Goal: Information Seeking & Learning: Learn about a topic

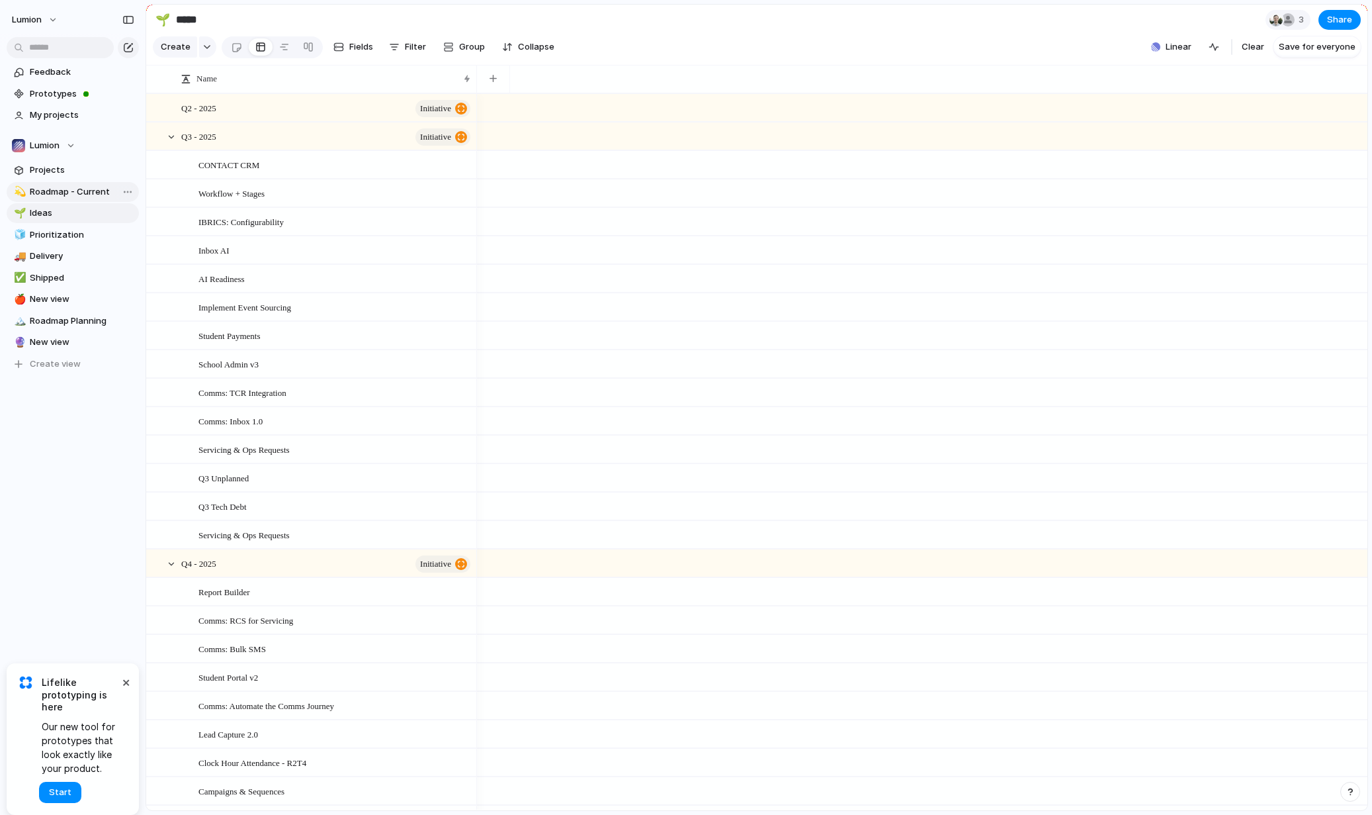
click at [58, 199] on link "💫 Roadmap - Current" at bounding box center [73, 192] width 132 height 20
type input "**********"
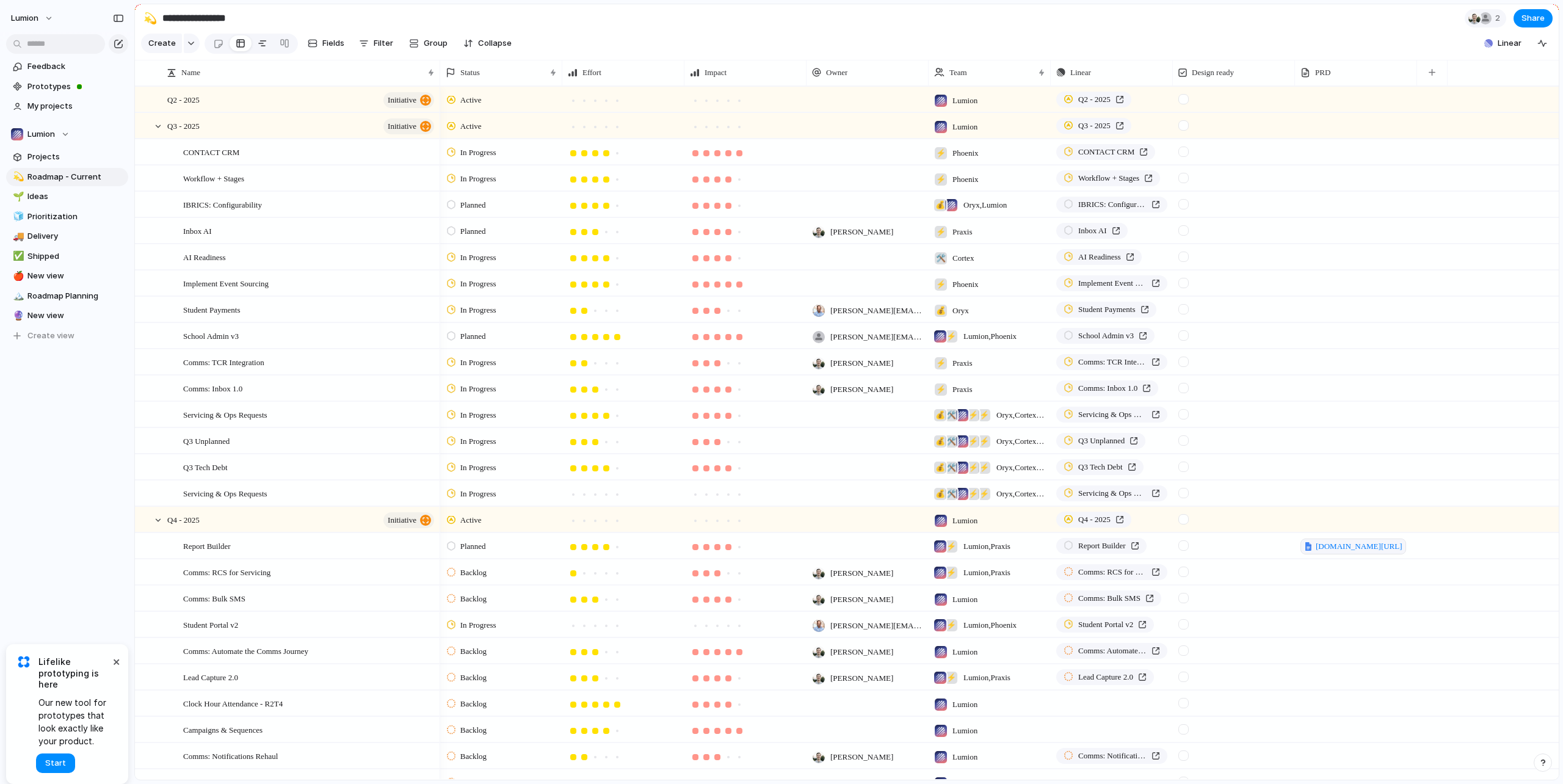
click at [261, 50] on div at bounding box center [262, 42] width 10 height 19
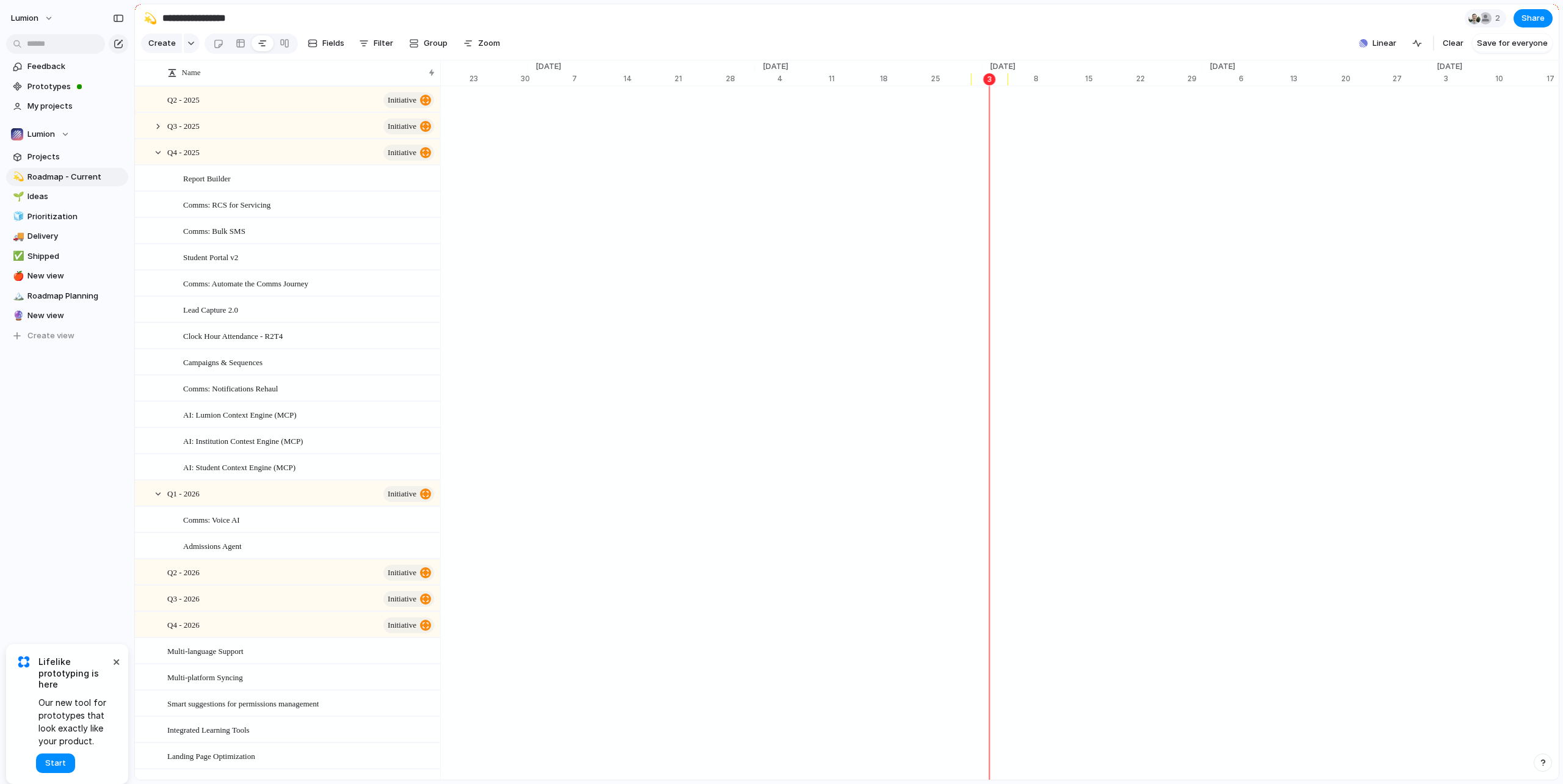
scroll to position [0, 7487]
click at [215, 53] on div at bounding box center [218, 43] width 10 height 20
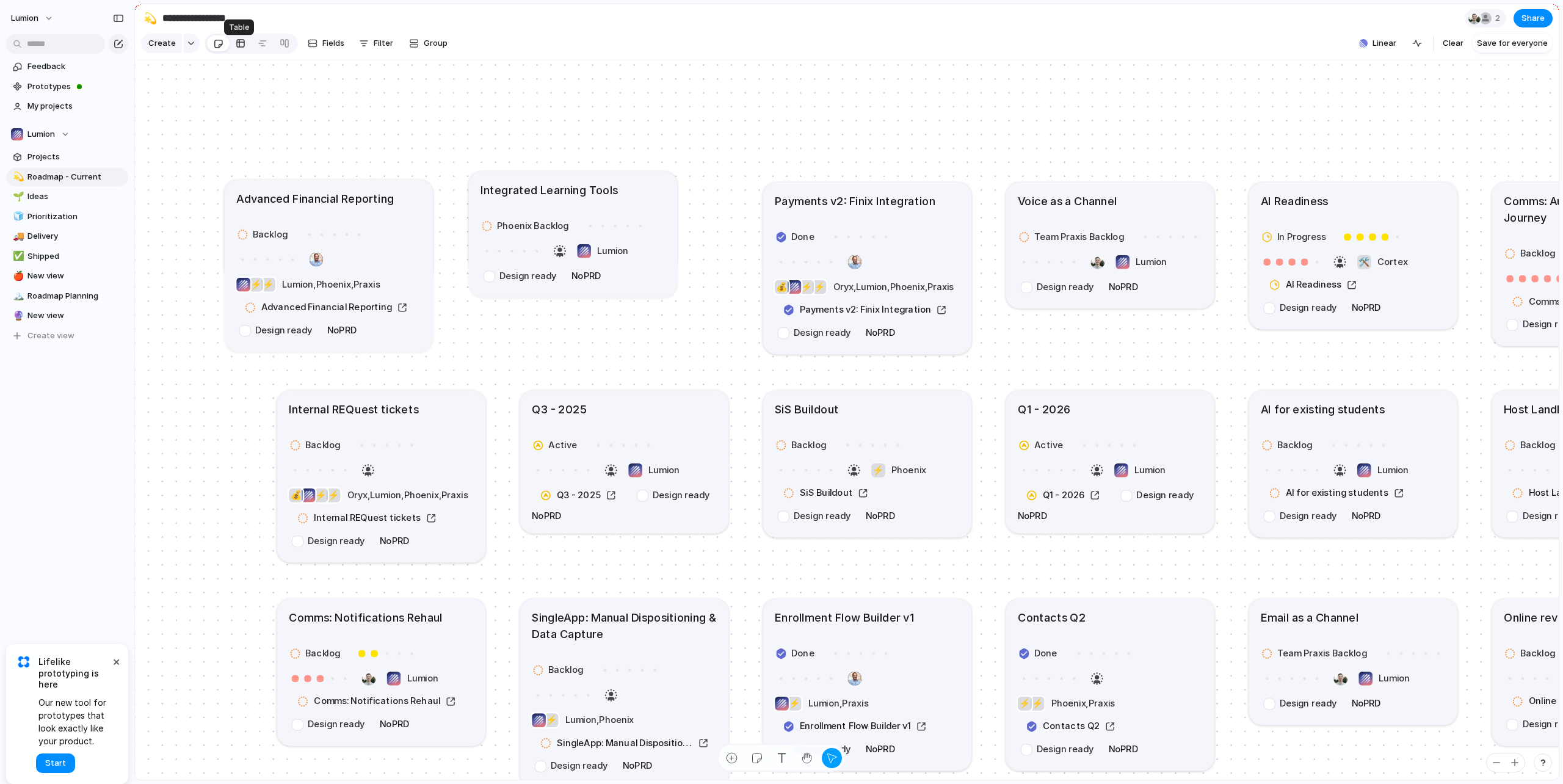
click at [235, 51] on div at bounding box center [240, 42] width 10 height 19
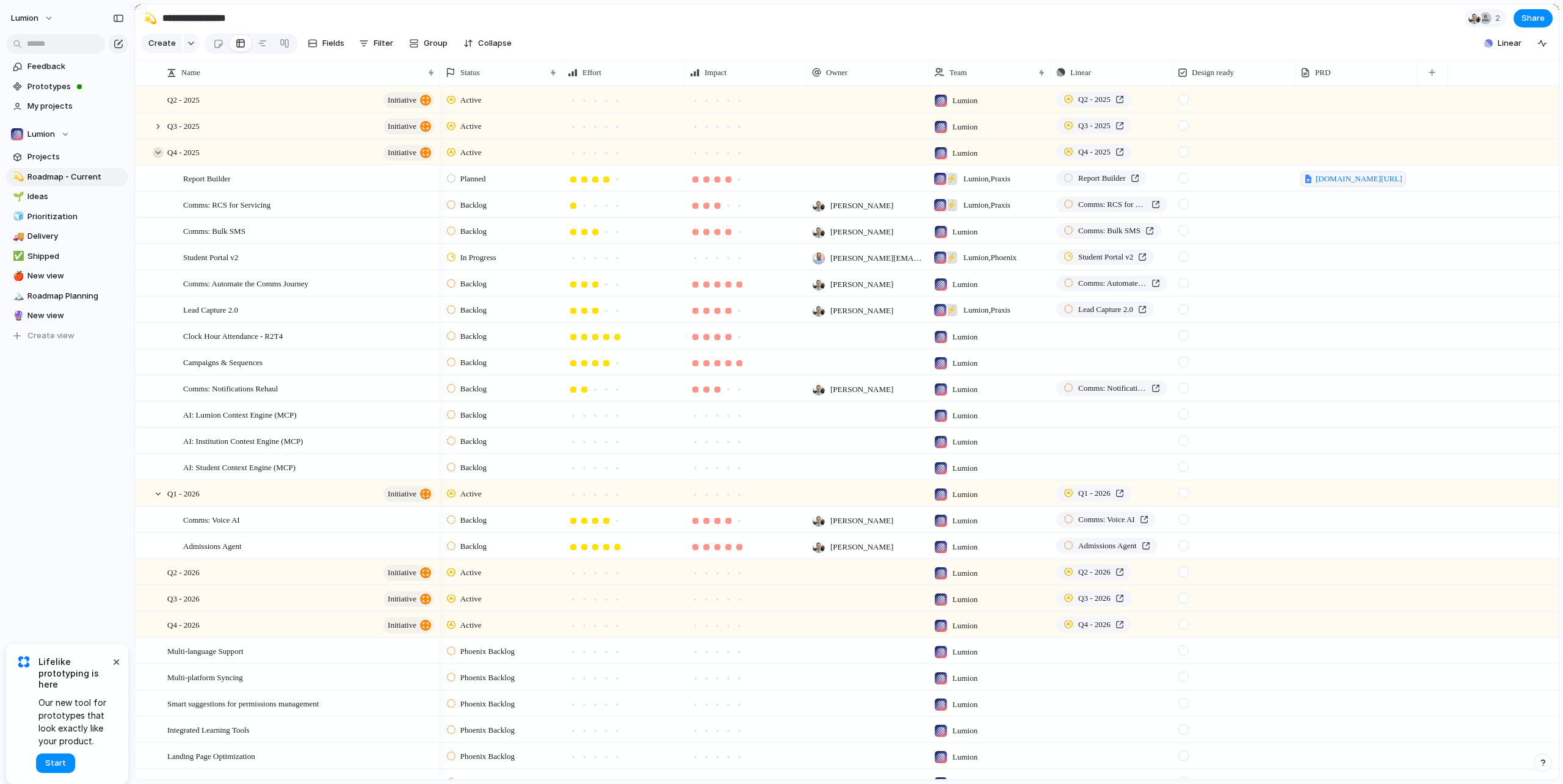
click at [159, 158] on div at bounding box center [158, 152] width 11 height 11
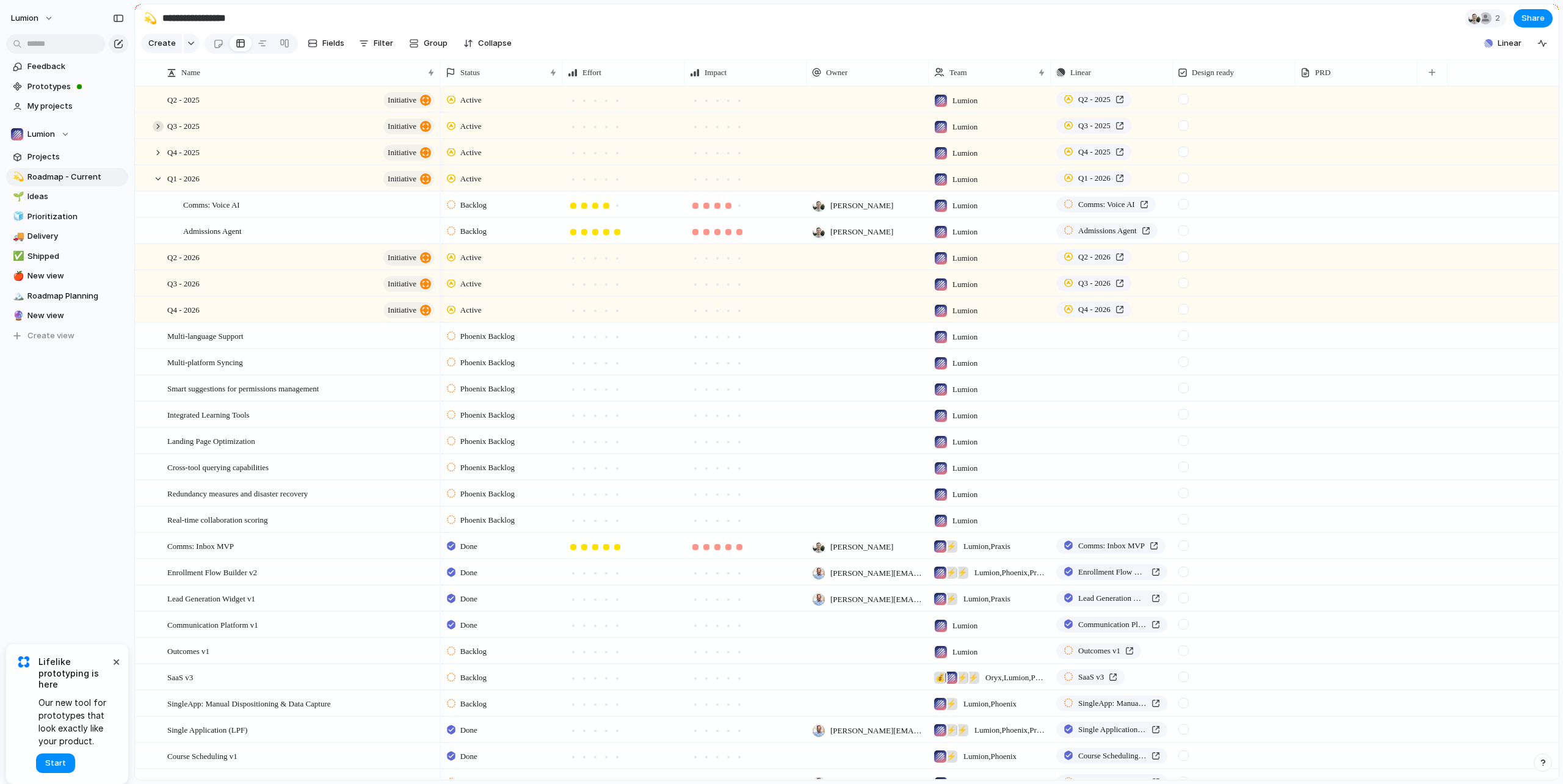
click at [155, 132] on div at bounding box center [158, 126] width 11 height 11
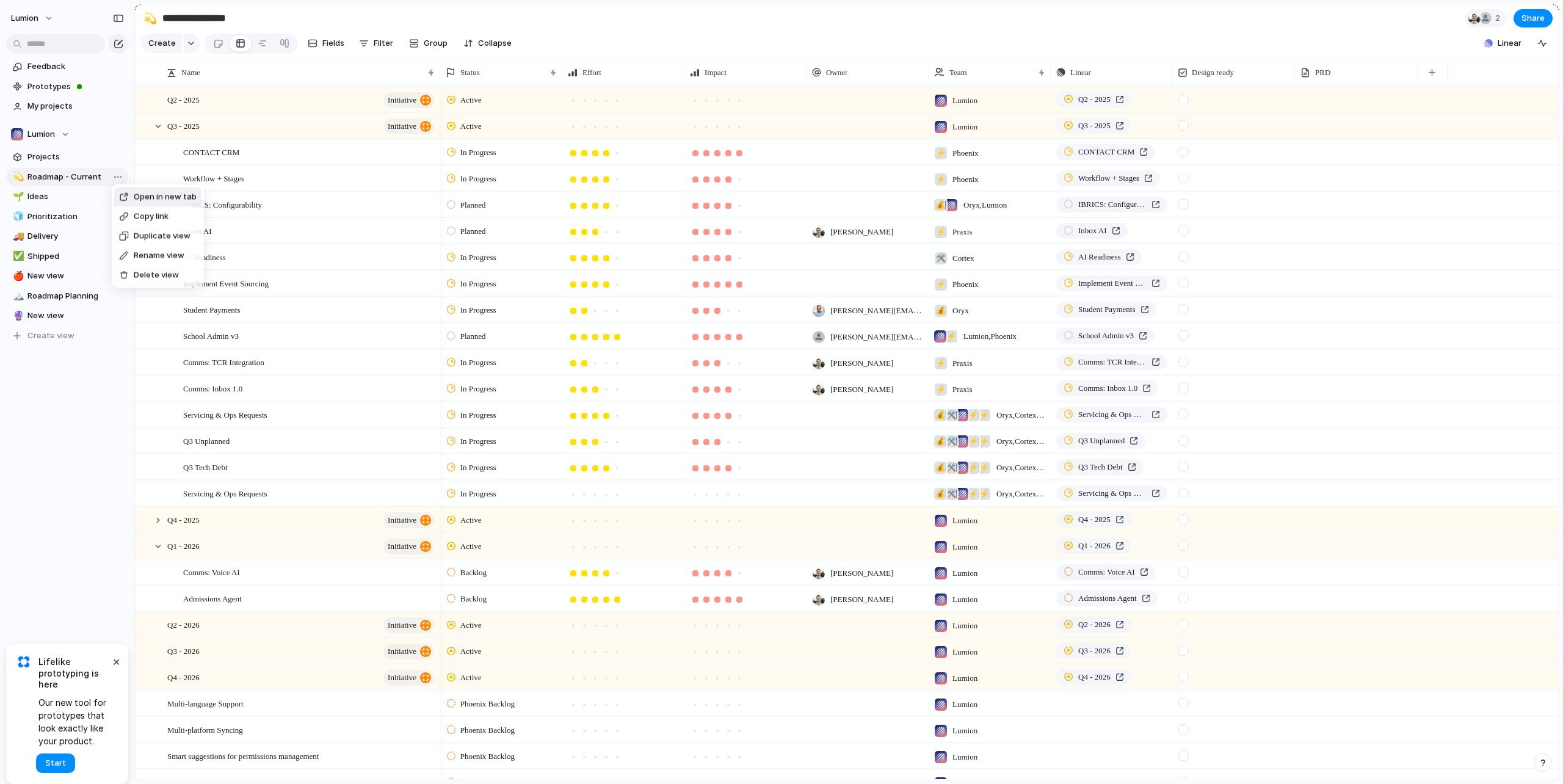
click at [833, 33] on div "Open in new tab Copy link Duplicate view Rename view Delete view" at bounding box center [782, 392] width 1563 height 784
click at [458, 212] on div "Planned" at bounding box center [468, 205] width 42 height 15
click at [490, 324] on span "In Progress" at bounding box center [482, 327] width 42 height 12
click at [465, 237] on span "Planned" at bounding box center [473, 231] width 26 height 12
click at [476, 351] on span "In Progress" at bounding box center [482, 353] width 42 height 12
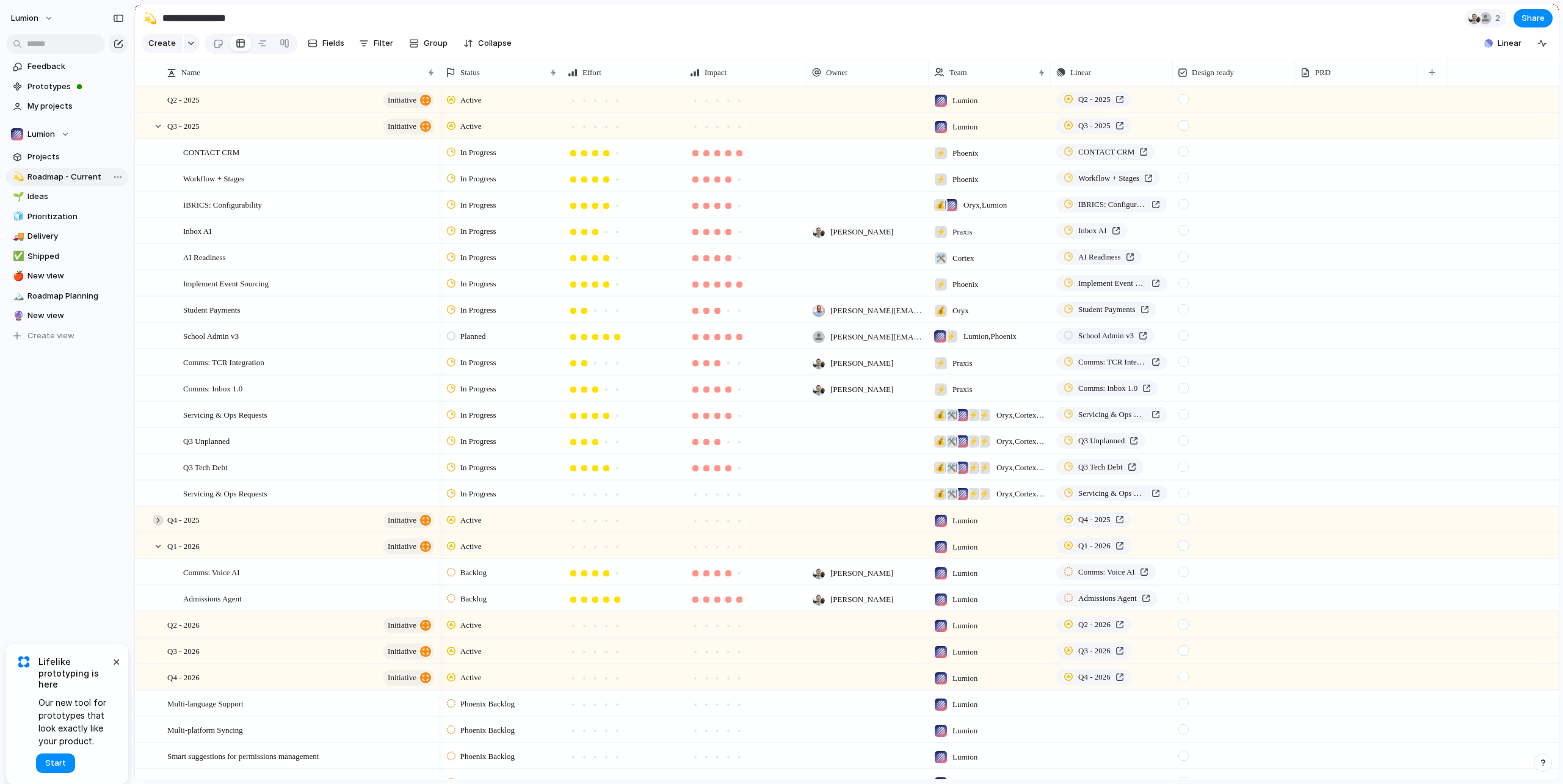
click at [157, 526] on div at bounding box center [158, 520] width 11 height 11
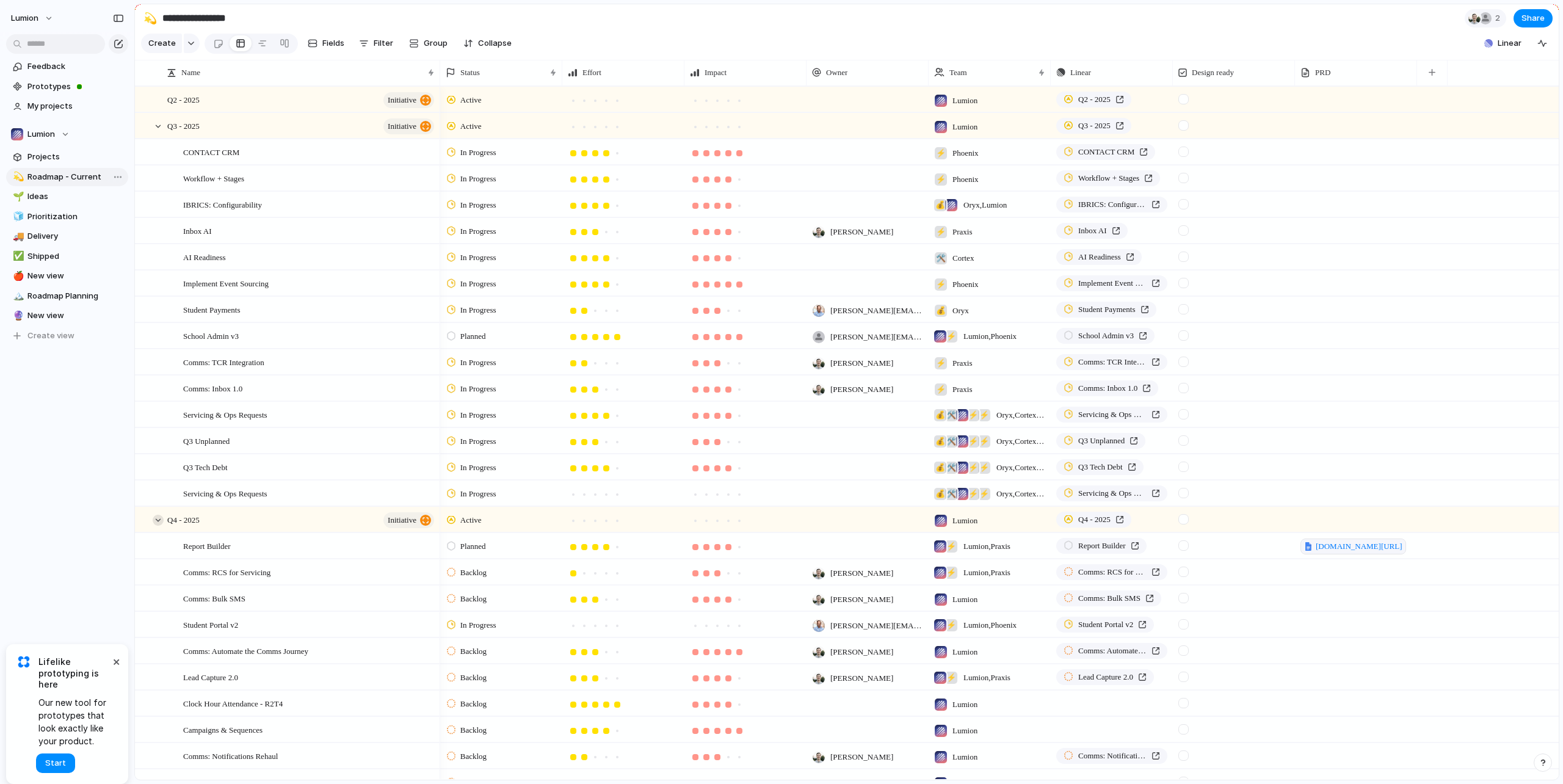
click at [157, 526] on div at bounding box center [158, 520] width 11 height 11
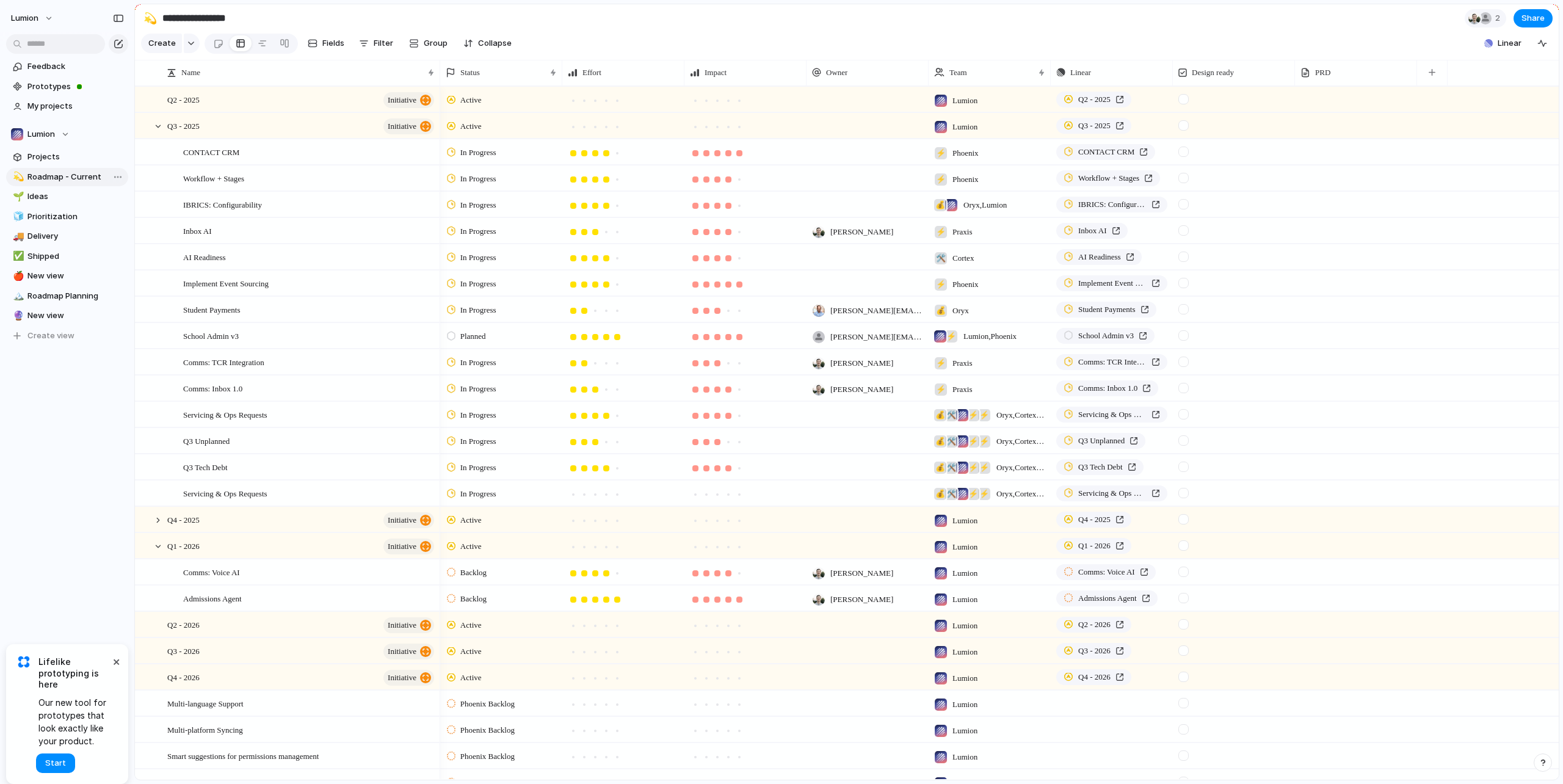
click at [683, 39] on section "Create Fields Filter Group Zoom Collapse Linear Clear Save for everyone" at bounding box center [846, 46] width 1424 height 30
click at [836, 217] on div at bounding box center [867, 204] width 122 height 25
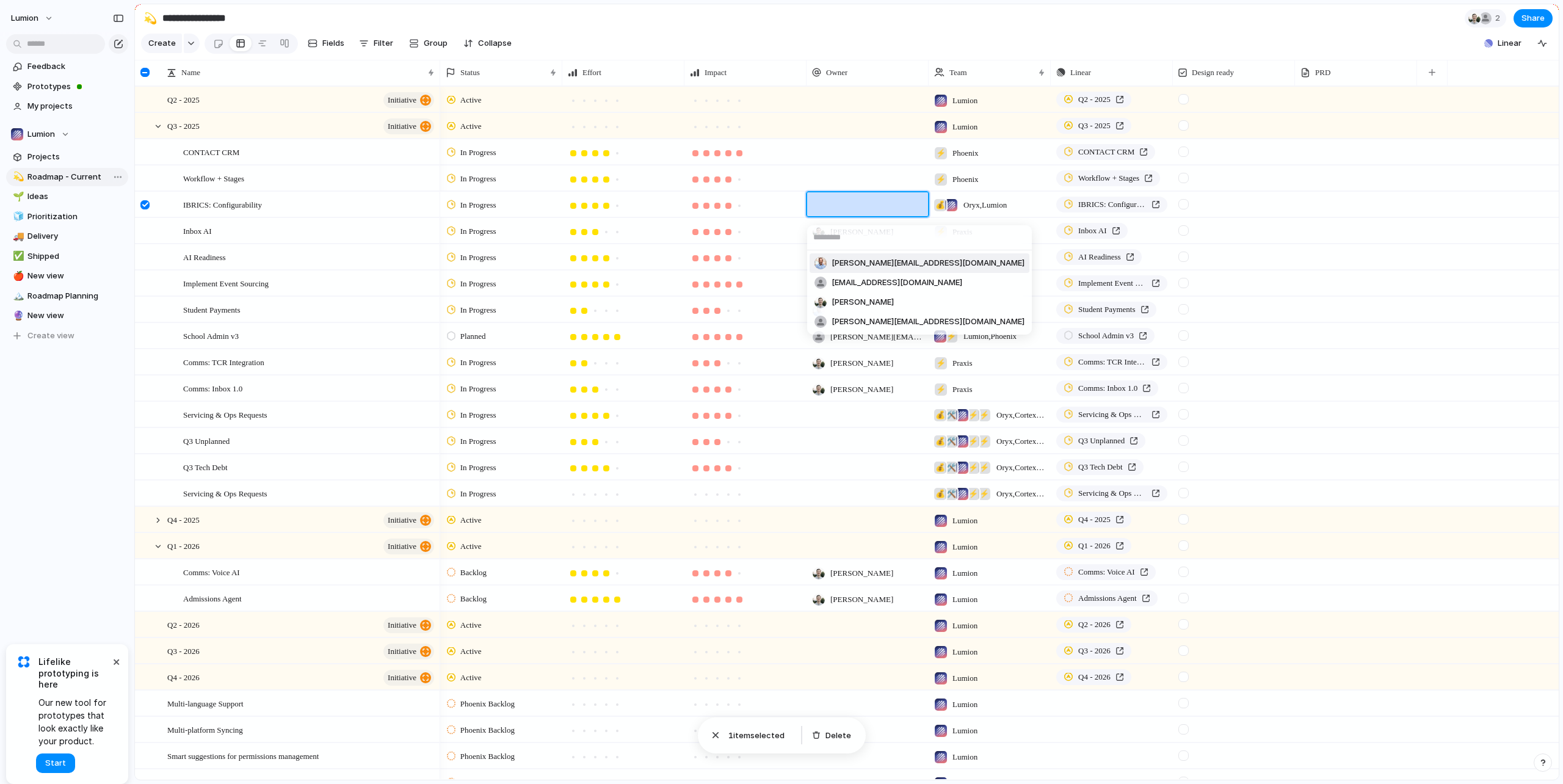
click at [840, 266] on span "[PERSON_NAME][EMAIL_ADDRESS][DOMAIN_NAME]" at bounding box center [927, 263] width 193 height 12
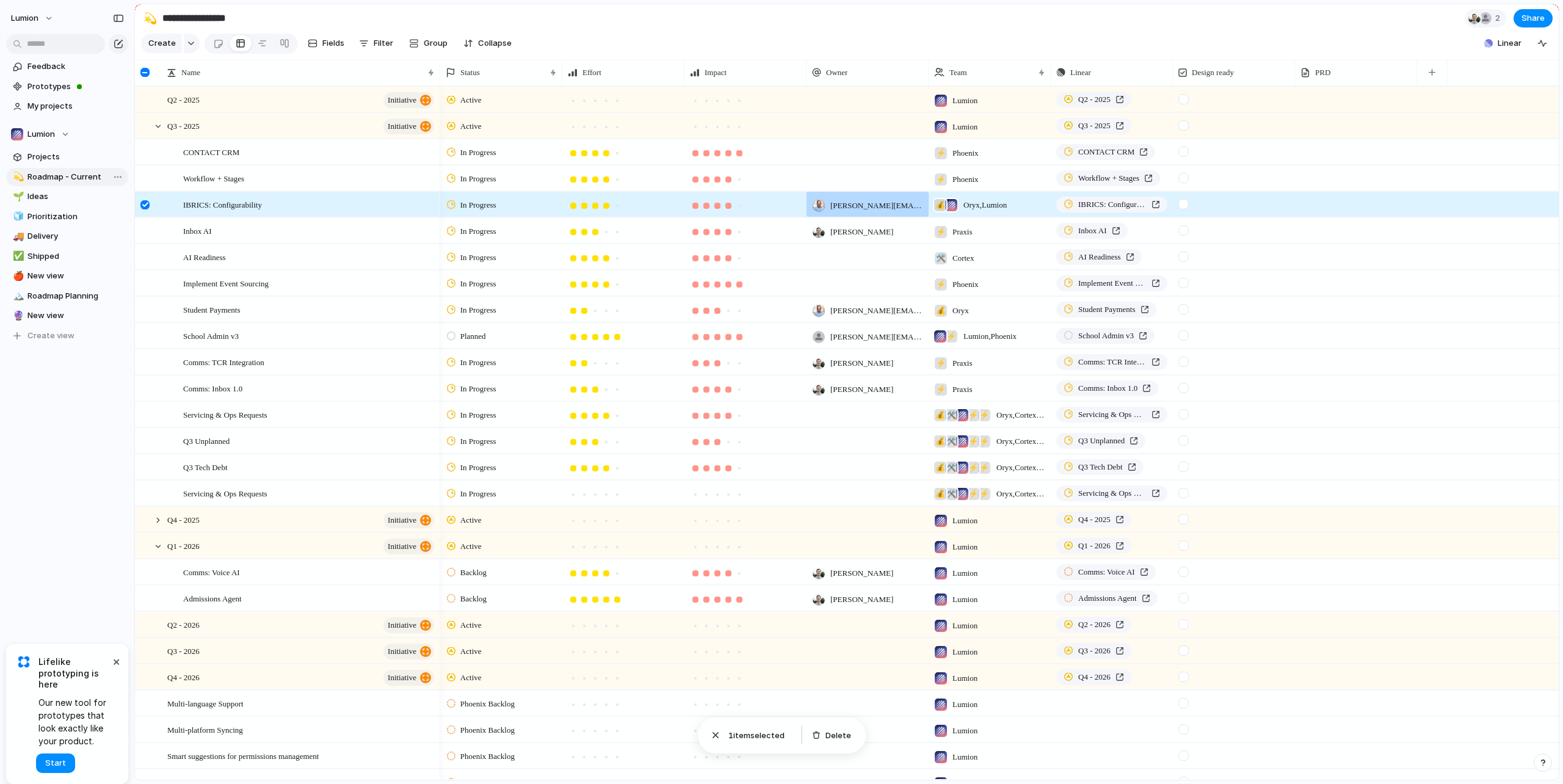
click at [838, 184] on div at bounding box center [867, 177] width 122 height 25
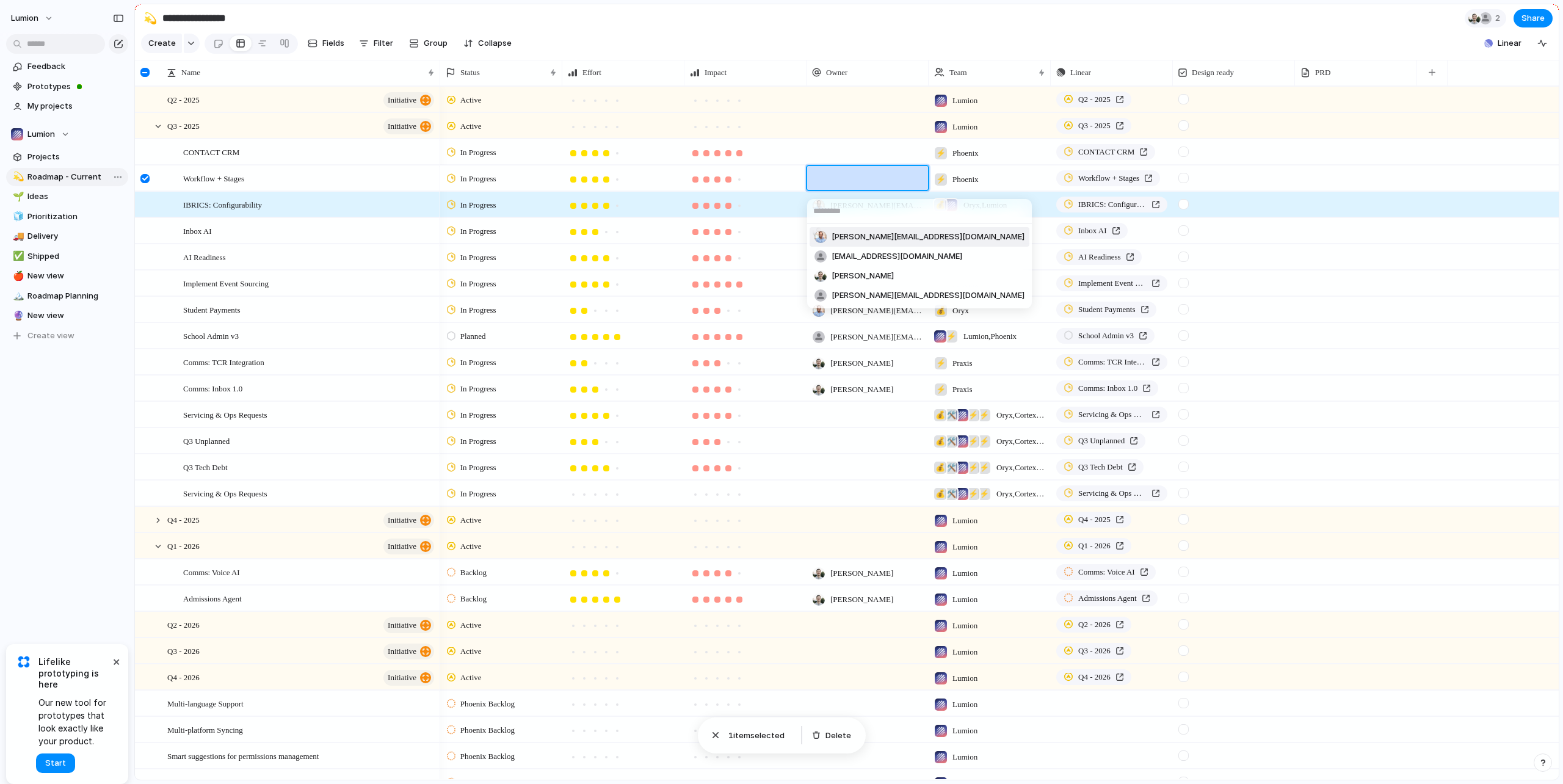
click at [837, 232] on span "[PERSON_NAME][EMAIL_ADDRESS][DOMAIN_NAME]" at bounding box center [927, 236] width 193 height 12
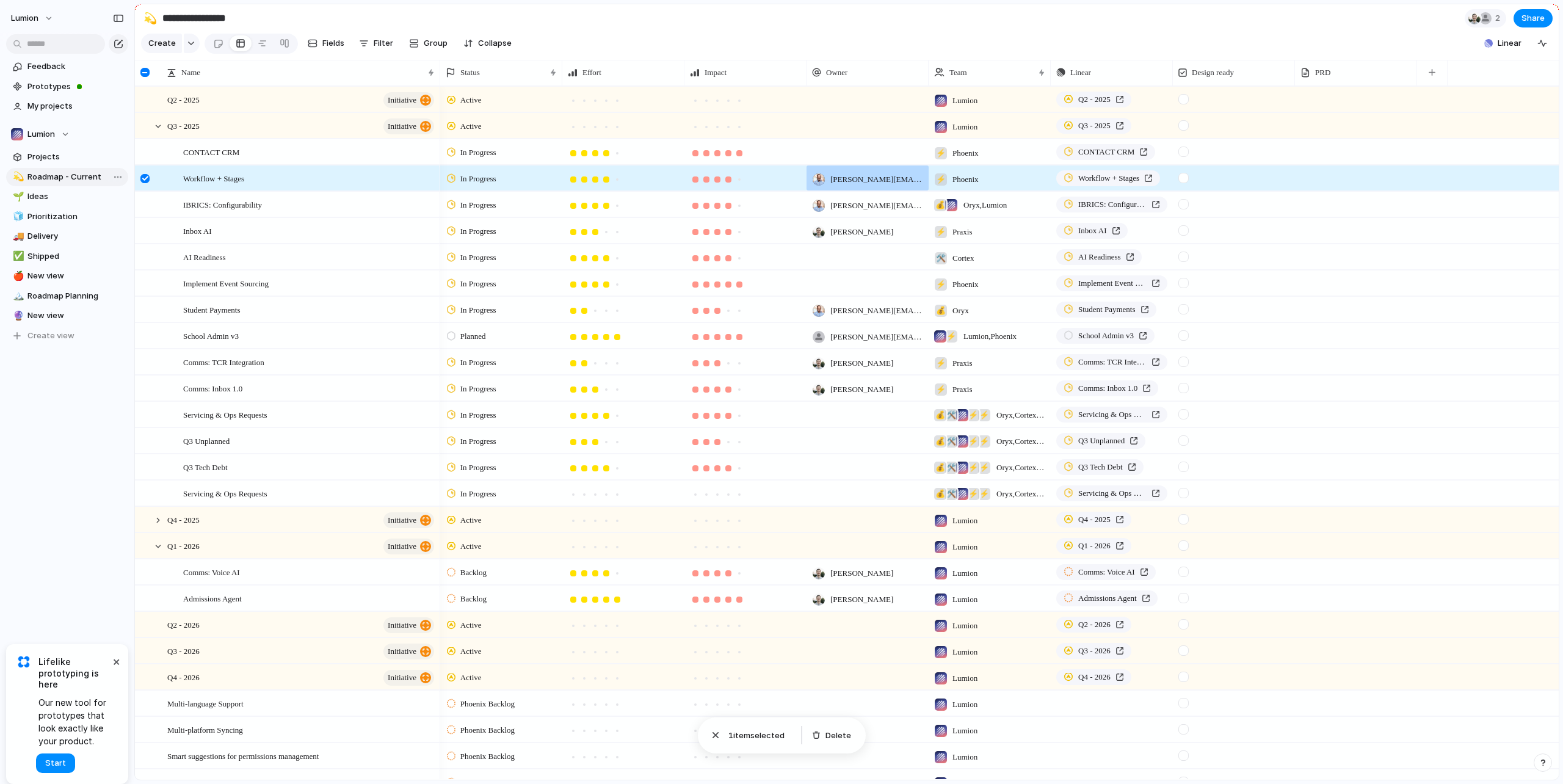
click at [834, 164] on div at bounding box center [867, 151] width 122 height 25
click at [832, 431] on div "erik@joinlumion.com matthewp@joinlumion.com Ryan Reeves karlie.peterson@joinlum…" at bounding box center [782, 392] width 1563 height 784
click at [836, 45] on section "Create Fields Filter Group Zoom Collapse Linear Clear Save for everyone" at bounding box center [846, 46] width 1424 height 30
click at [301, 113] on div "Q2 - 2025 initiative" at bounding box center [301, 100] width 268 height 25
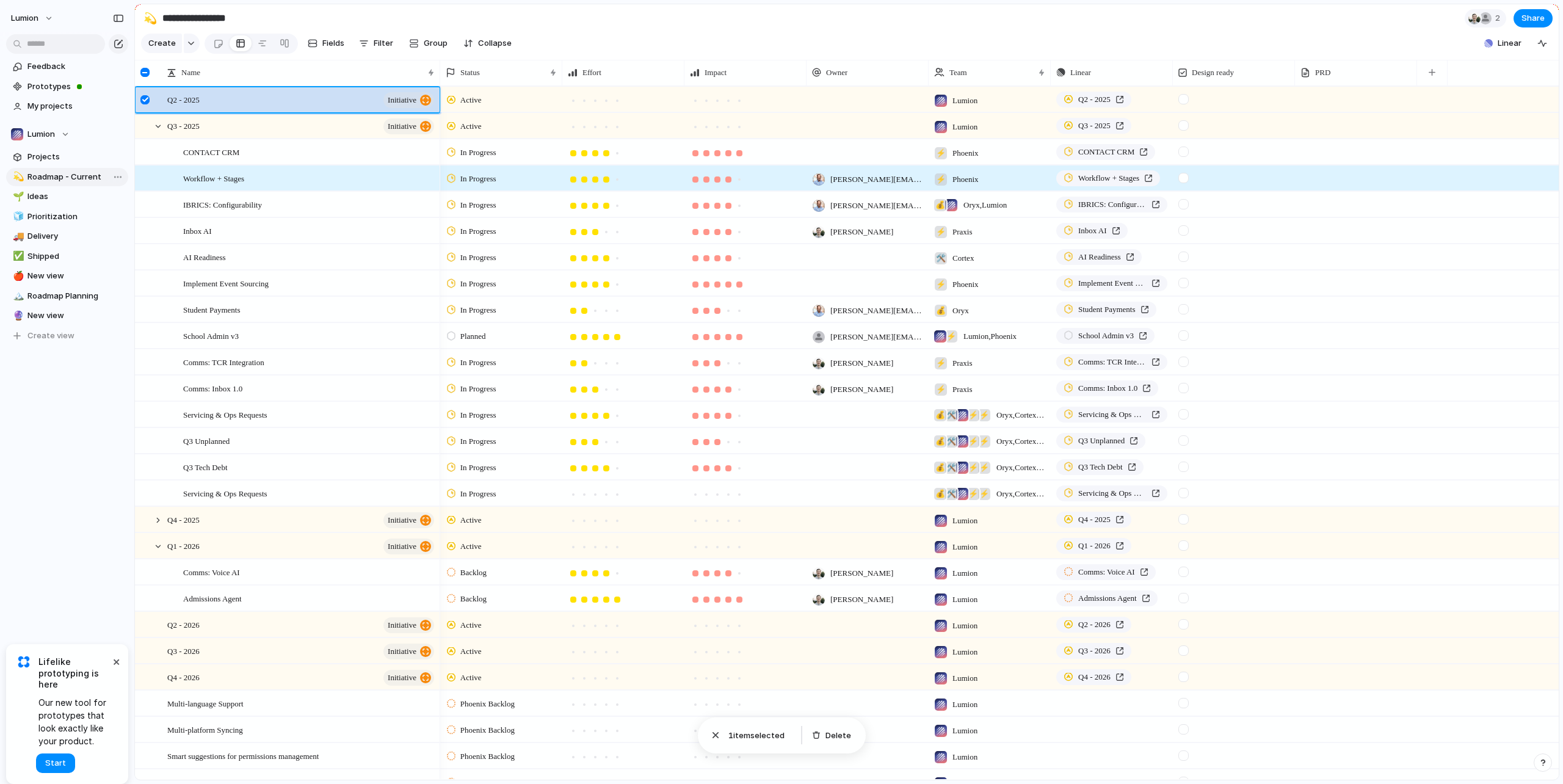
click at [149, 104] on div at bounding box center [145, 100] width 9 height 9
click at [245, 585] on div "Comms: Voice AI" at bounding box center [309, 572] width 253 height 25
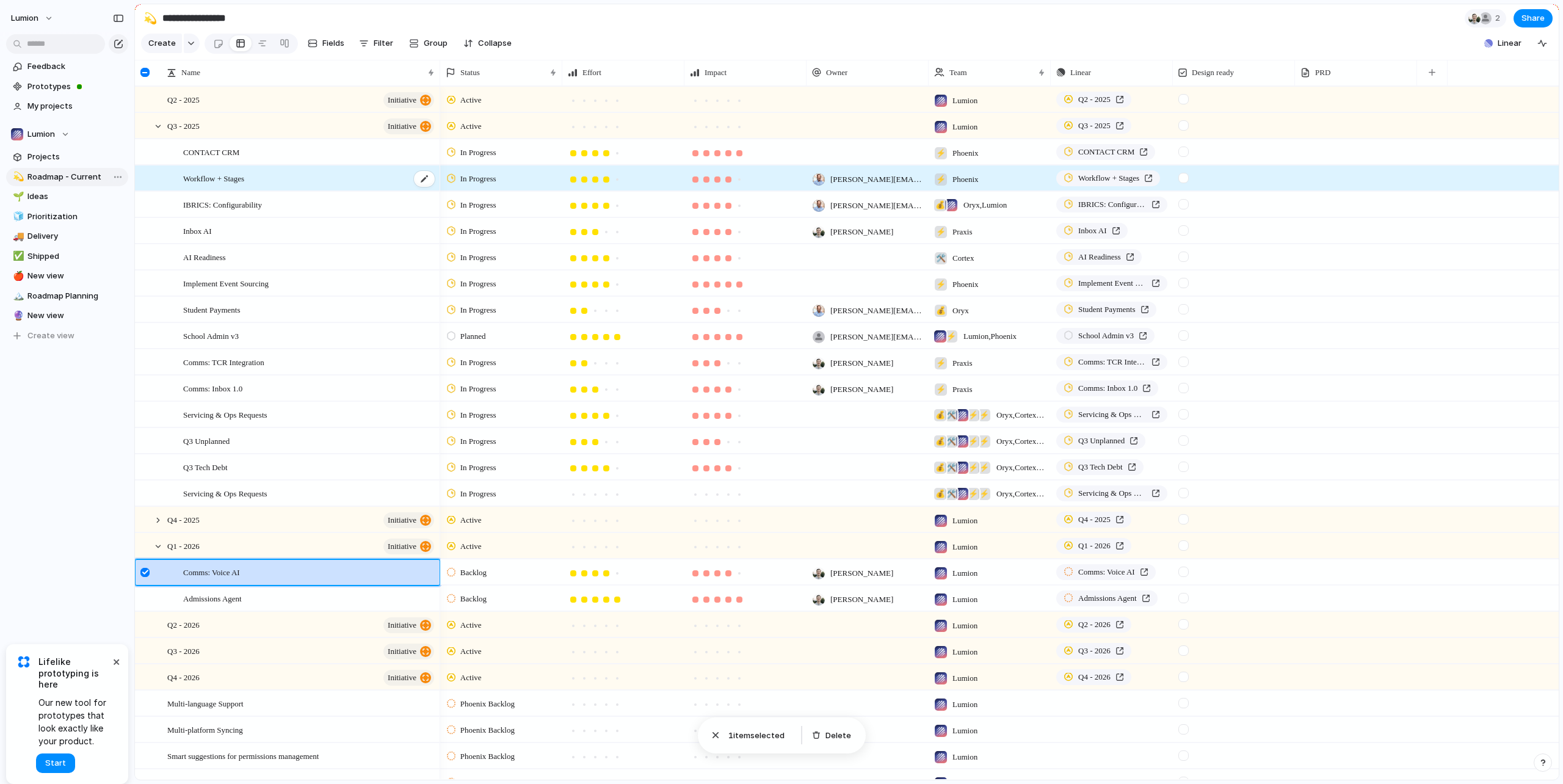
click at [352, 186] on div "Workflow + Stages" at bounding box center [309, 178] width 253 height 25
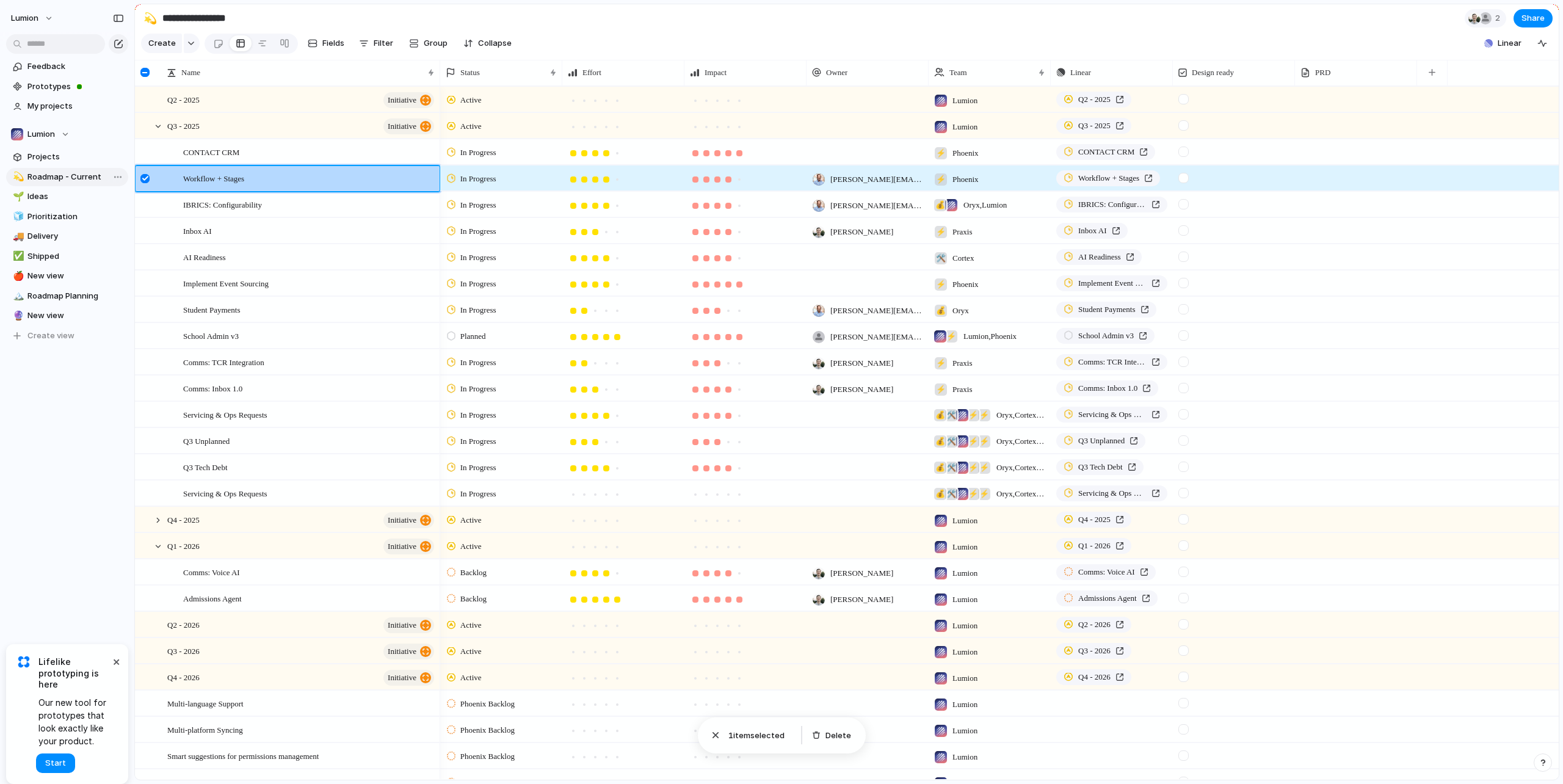
click at [144, 183] on div at bounding box center [145, 179] width 9 height 9
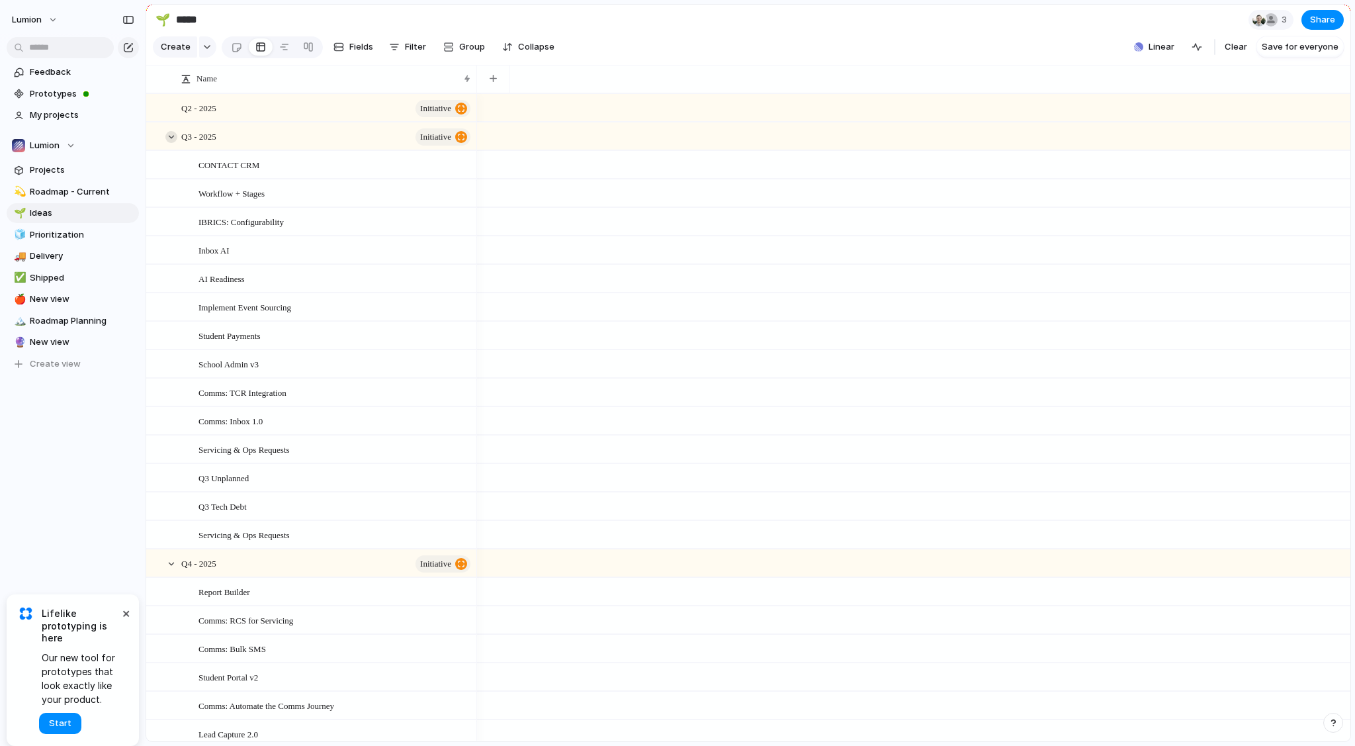
click at [170, 143] on div at bounding box center [171, 137] width 12 height 12
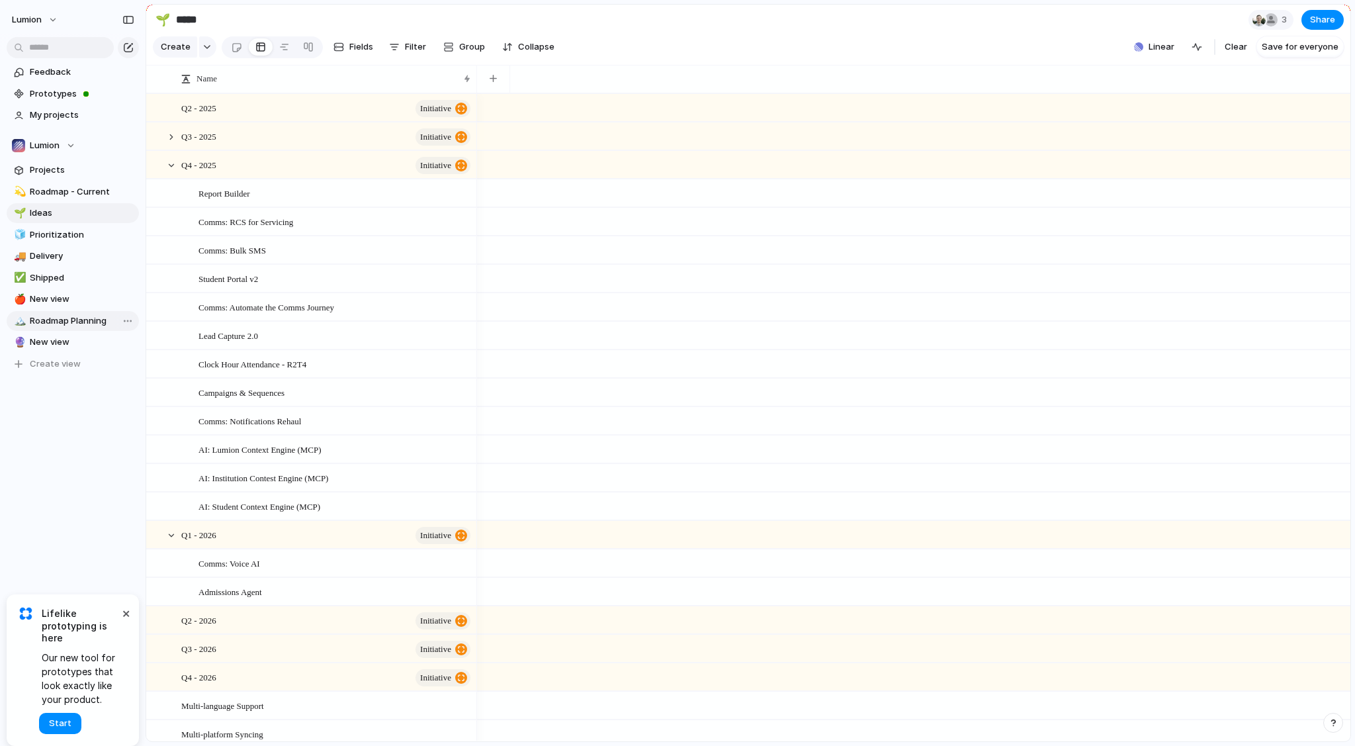
click at [57, 330] on link "🏔️ Roadmap Planning" at bounding box center [73, 321] width 132 height 20
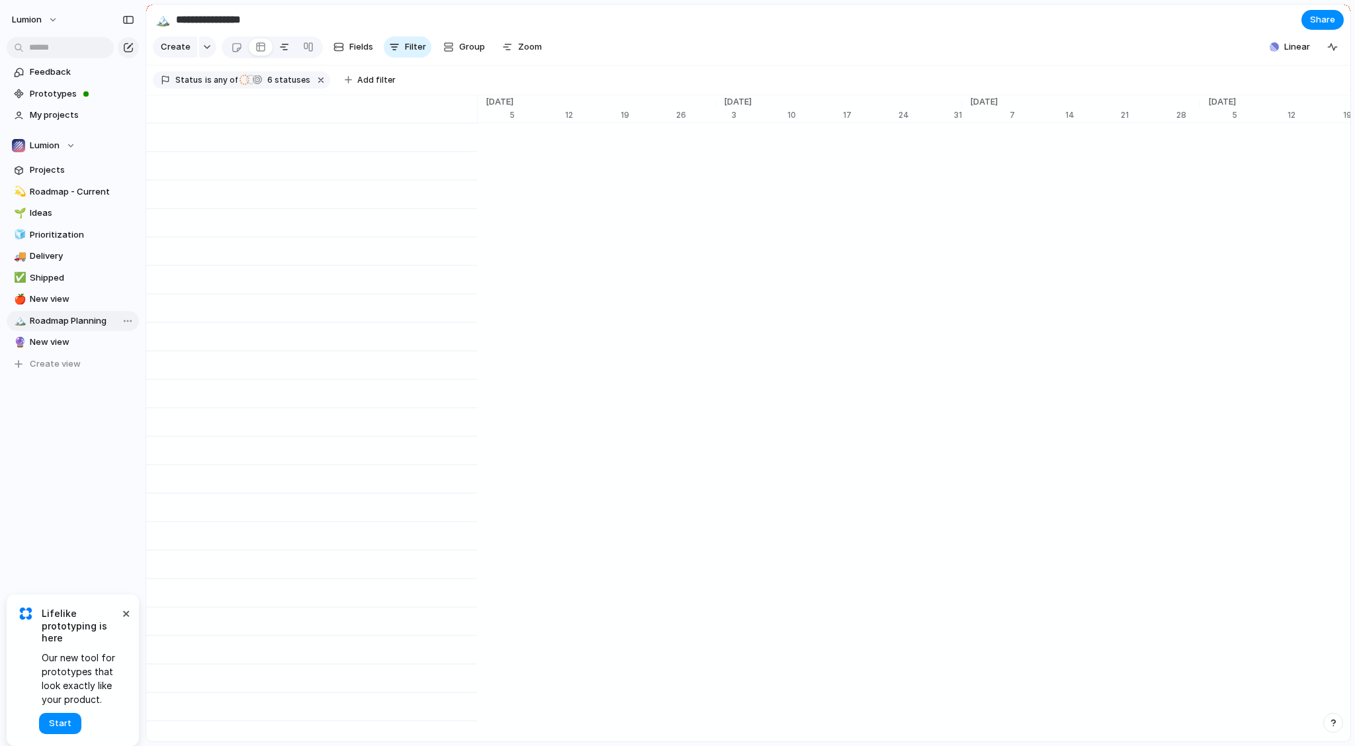
scroll to position [0, 8285]
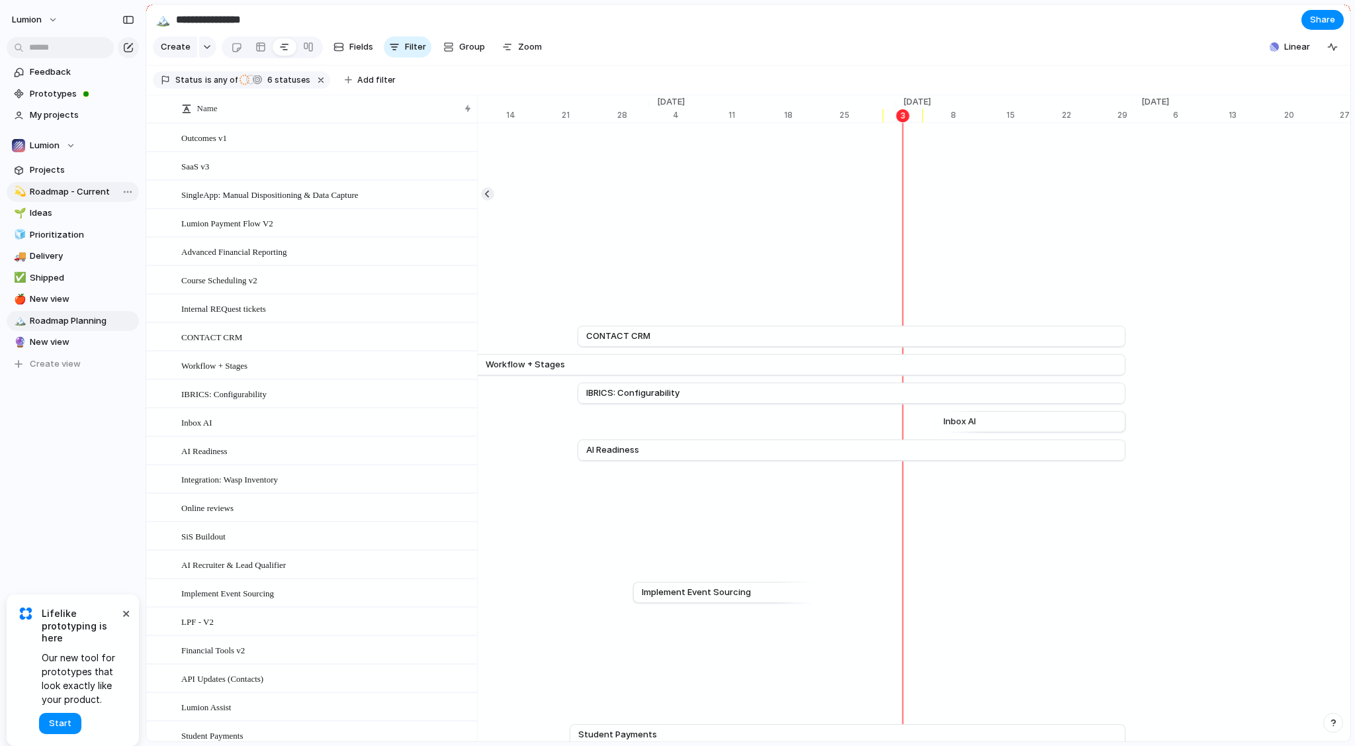
click at [81, 198] on link "💫 Roadmap - Current" at bounding box center [73, 192] width 132 height 20
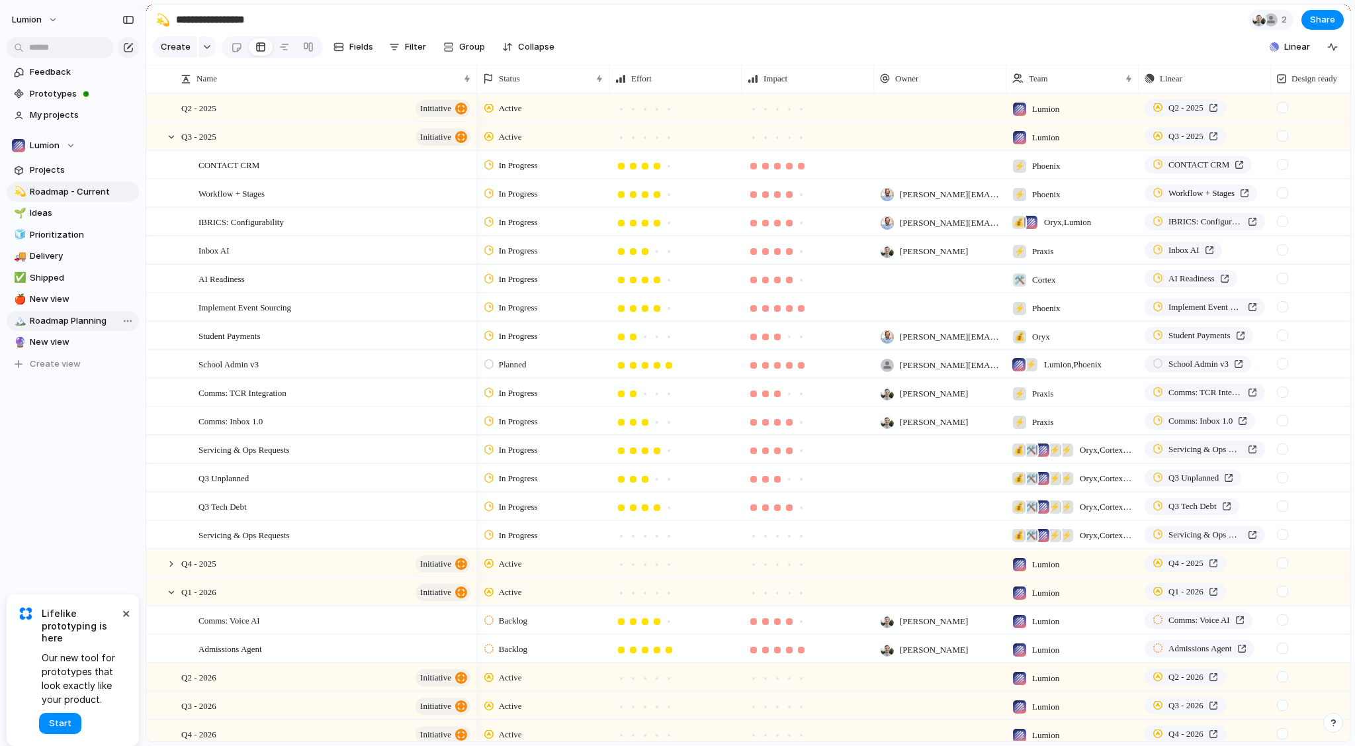
click at [75, 324] on span "Roadmap Planning" at bounding box center [82, 320] width 105 height 13
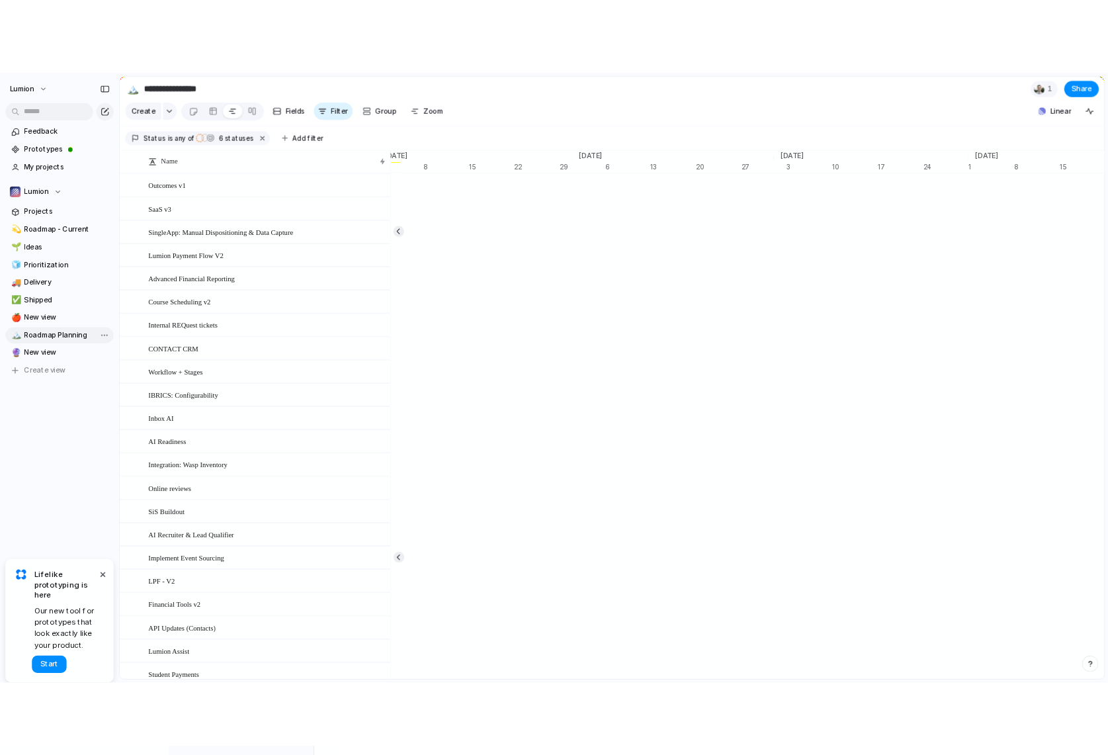
scroll to position [0, 8718]
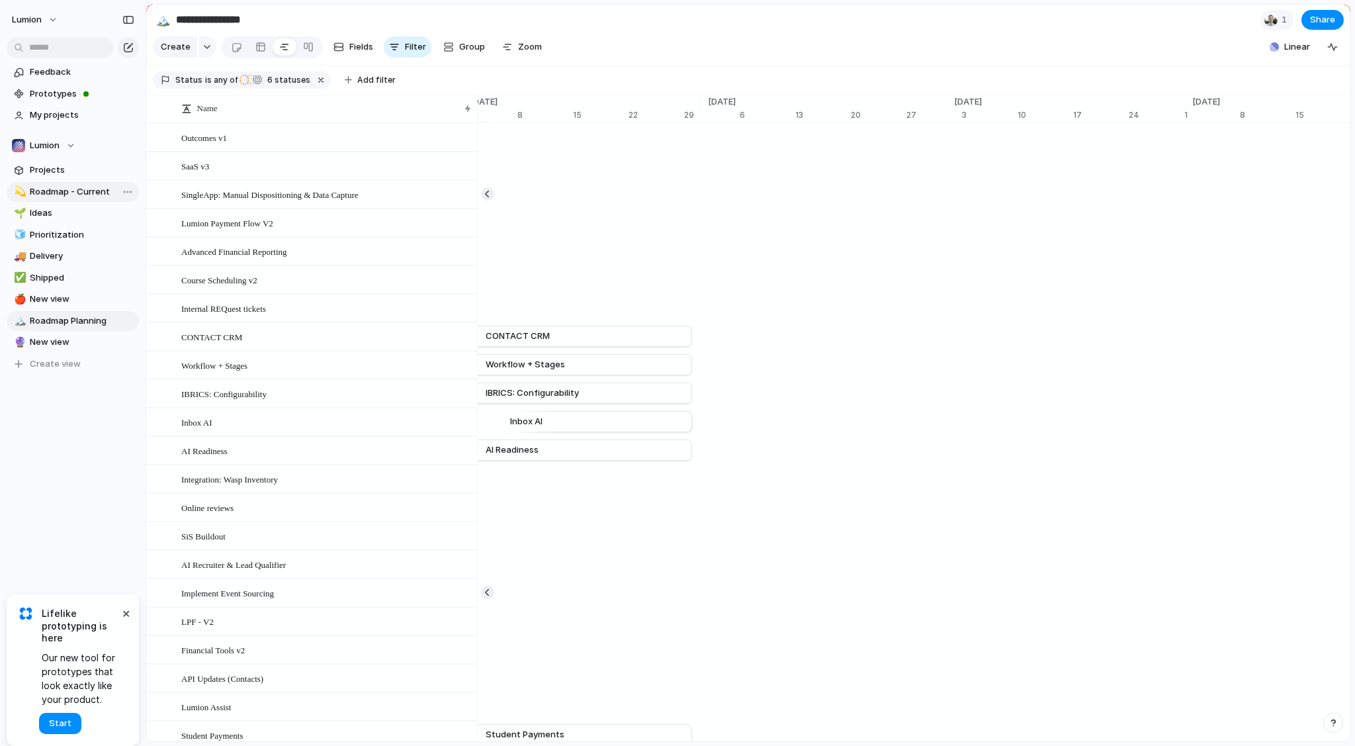
click at [78, 197] on span "Roadmap - Current" at bounding box center [82, 191] width 105 height 13
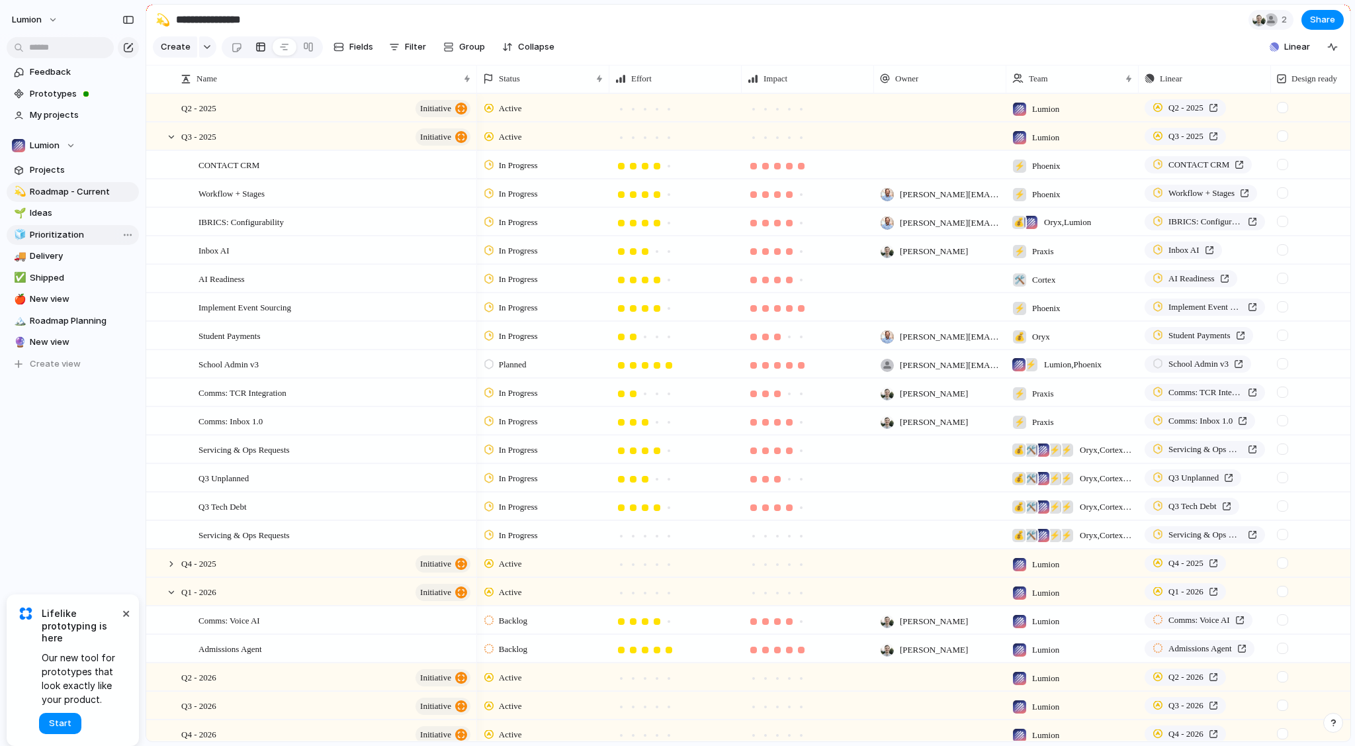
type input "**********"
click at [175, 143] on div at bounding box center [171, 137] width 12 height 12
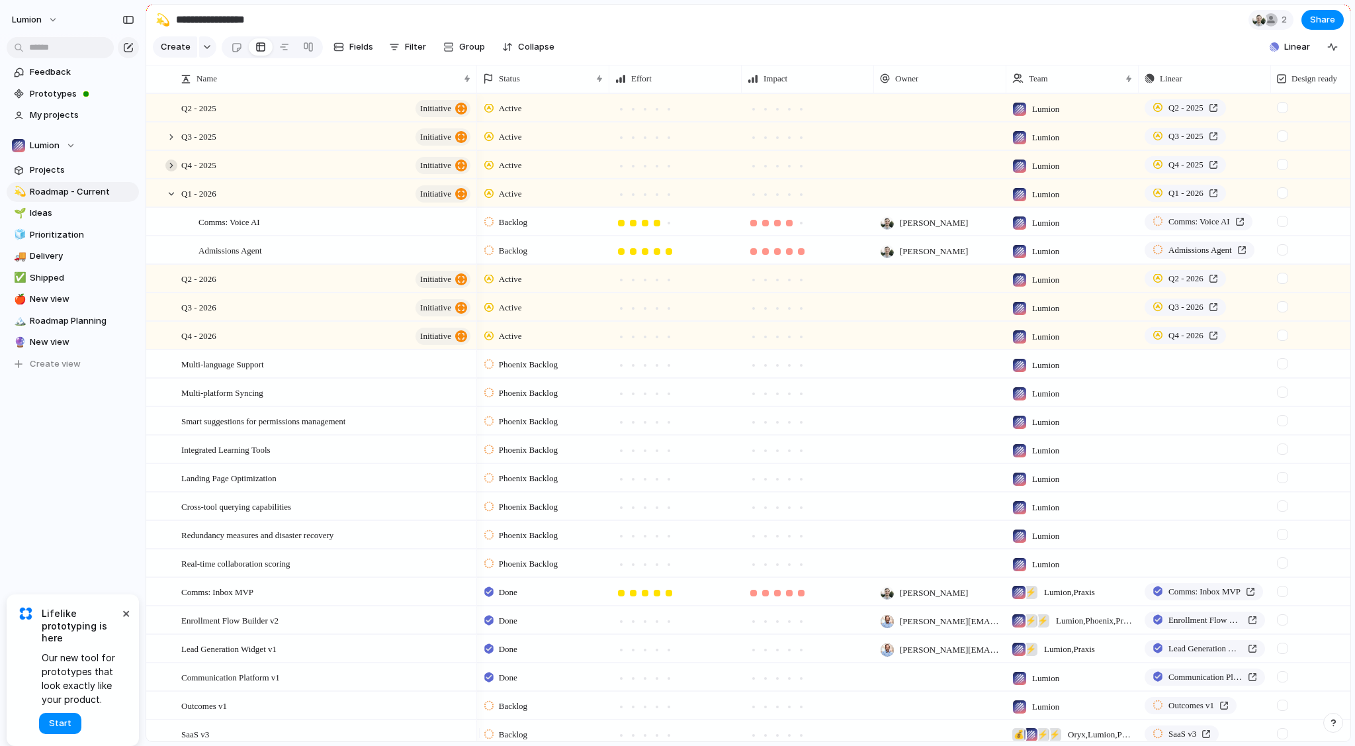
click at [171, 171] on div at bounding box center [171, 165] width 12 height 12
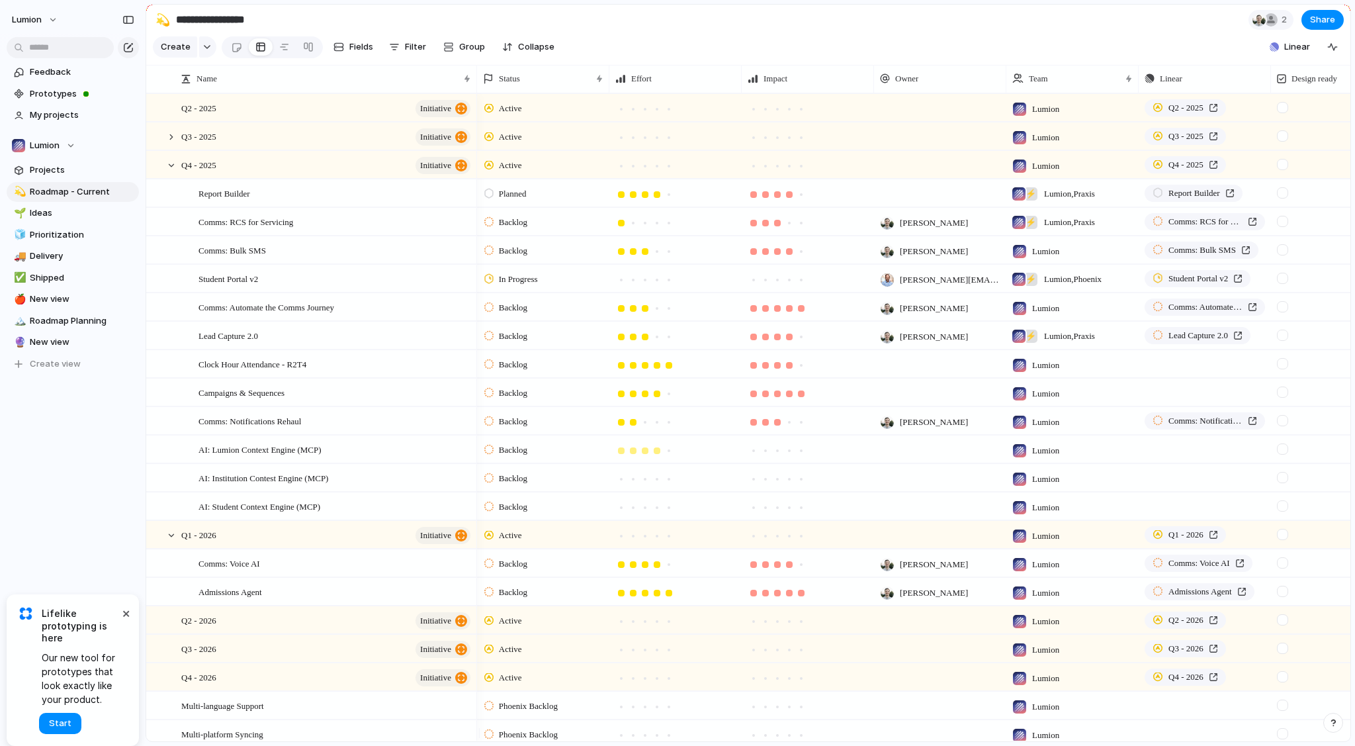
click at [658, 454] on div at bounding box center [657, 450] width 7 height 7
click at [658, 482] on div at bounding box center [657, 479] width 7 height 7
click at [658, 511] on div at bounding box center [657, 507] width 7 height 7
click at [803, 454] on div at bounding box center [801, 450] width 7 height 7
click at [802, 483] on div at bounding box center [801, 479] width 12 height 12
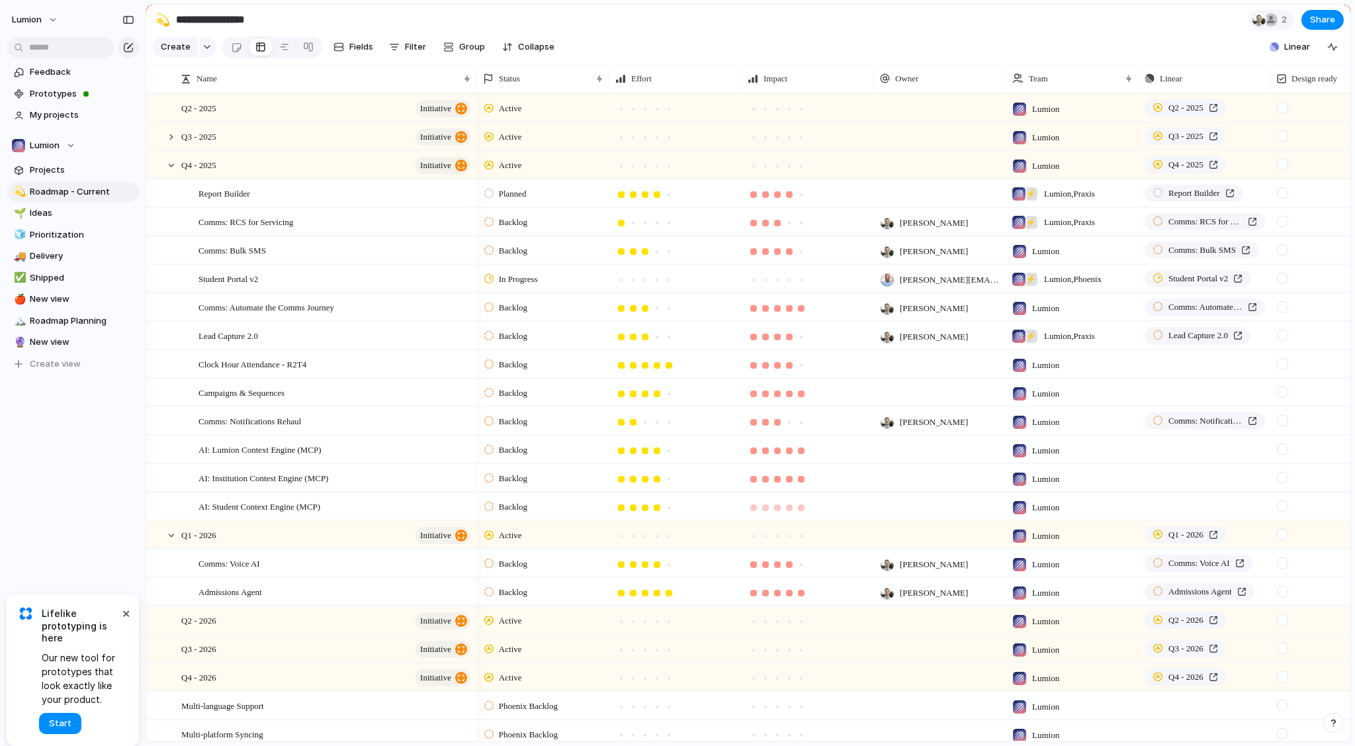
click at [803, 511] on div at bounding box center [801, 507] width 7 height 7
click at [756, 41] on section "Create Fields Filter Group Zoom Collapse Linear Clear Save for everyone" at bounding box center [748, 50] width 1204 height 32
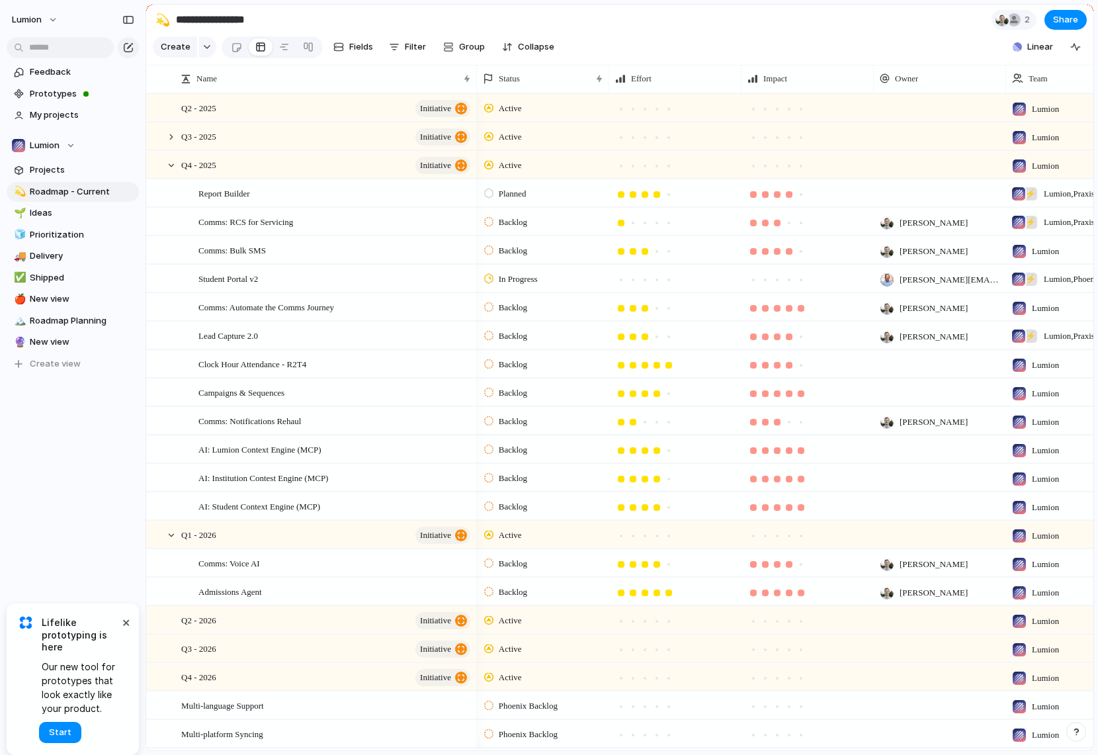
click at [500, 286] on span "In Progress" at bounding box center [518, 279] width 39 height 13
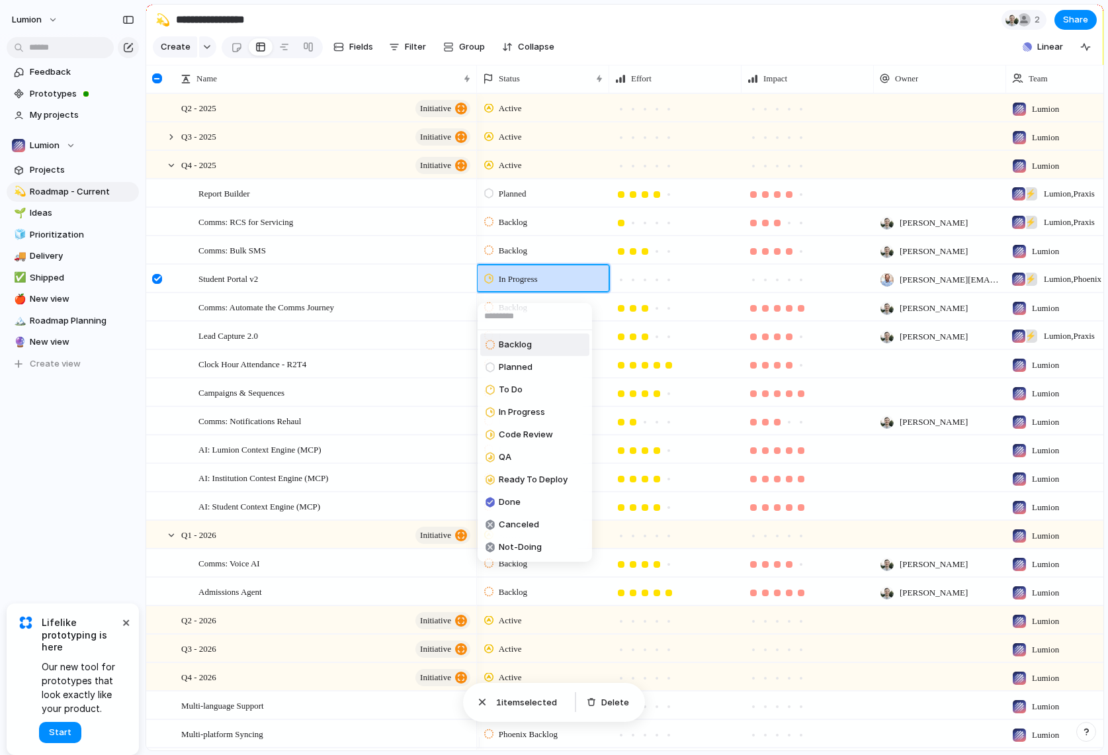
click at [517, 343] on span "Backlog" at bounding box center [515, 344] width 33 height 13
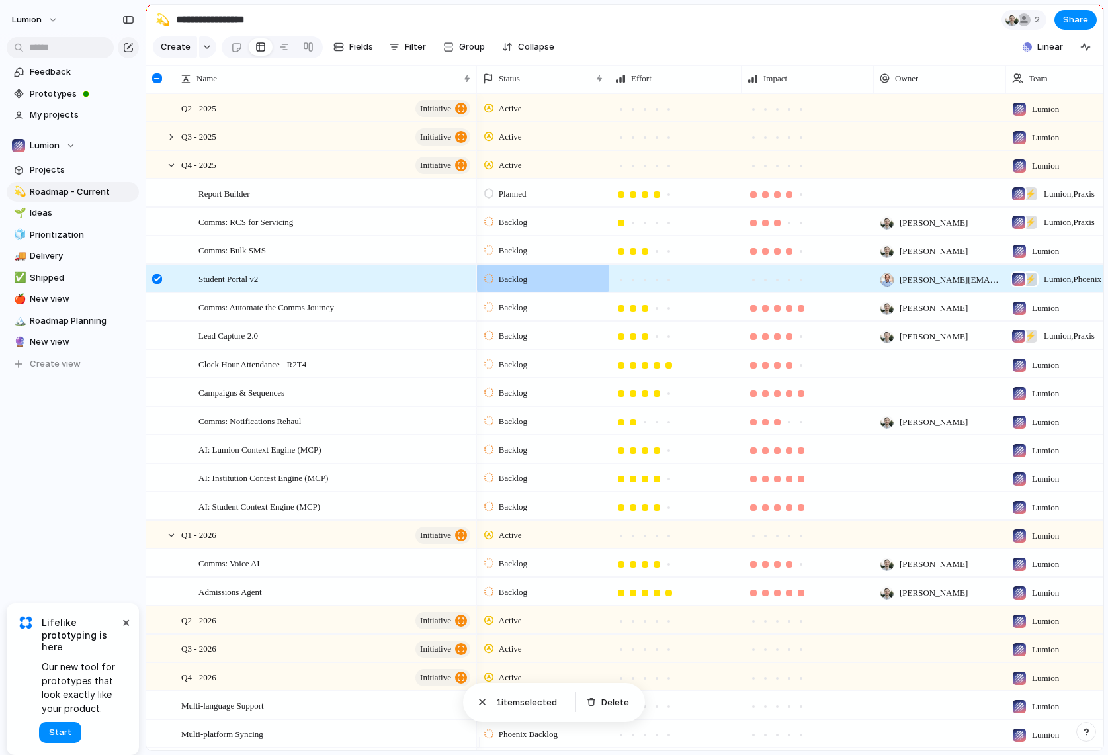
click at [705, 21] on section "**********" at bounding box center [624, 20] width 957 height 30
